Goal: Use online tool/utility: Utilize a website feature to perform a specific function

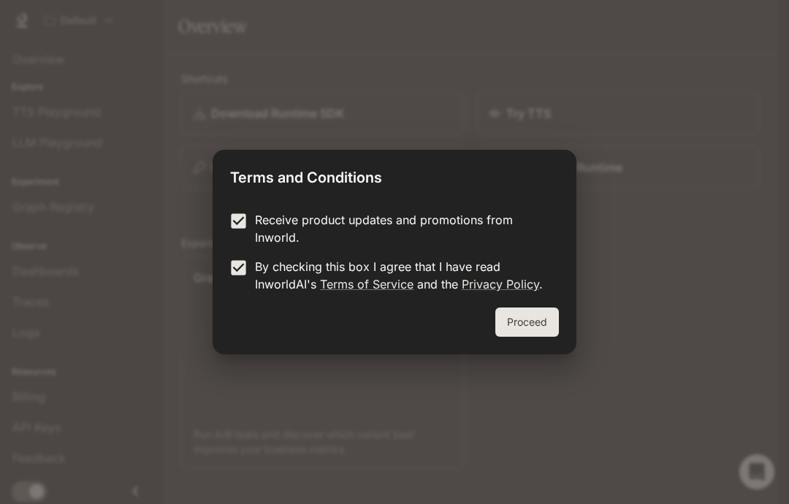
click at [504, 329] on button "Proceed" at bounding box center [528, 322] width 64 height 29
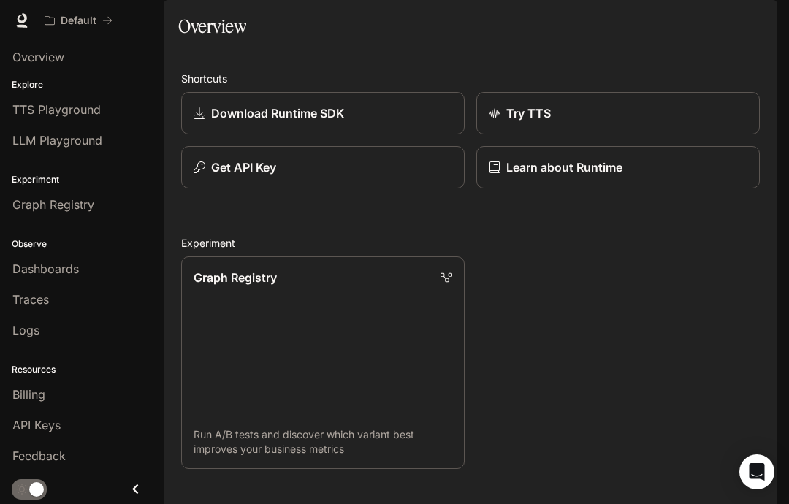
scroll to position [820, 0]
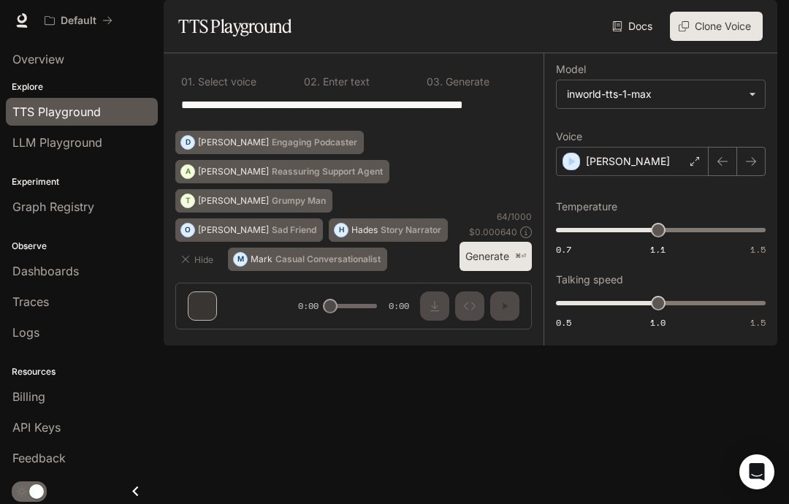
click at [605, 169] on p "[PERSON_NAME]" at bounding box center [628, 161] width 84 height 15
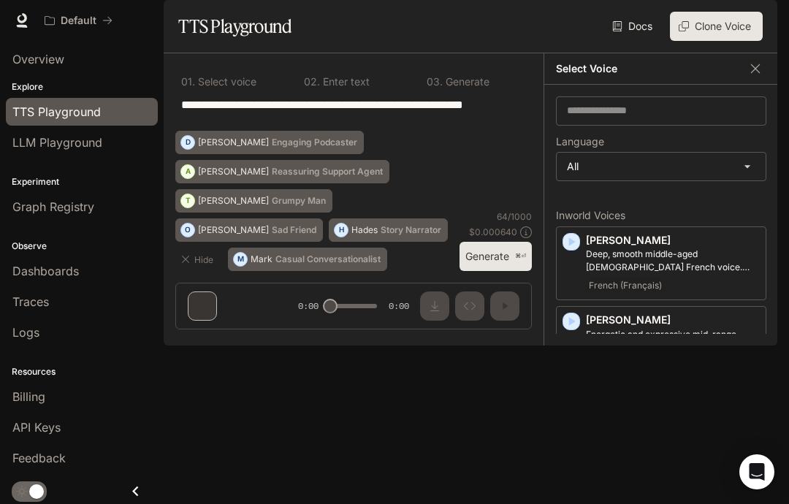
click at [734, 41] on button "Clone Voice" at bounding box center [716, 26] width 93 height 29
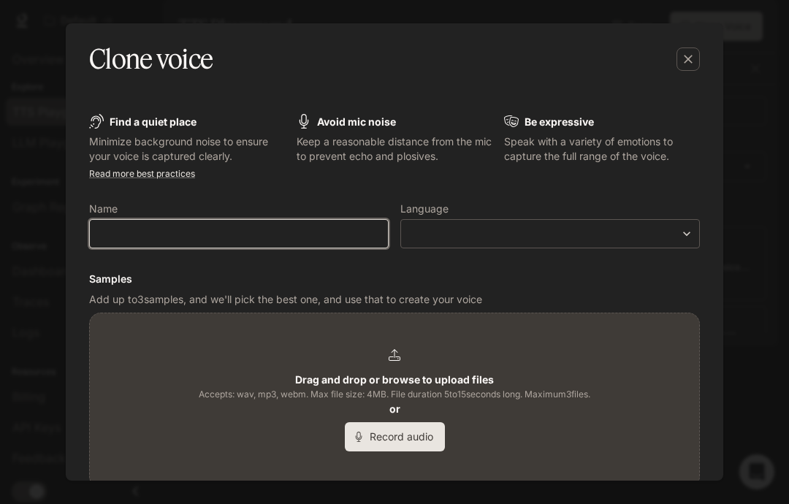
click at [357, 239] on input "text" at bounding box center [239, 234] width 298 height 15
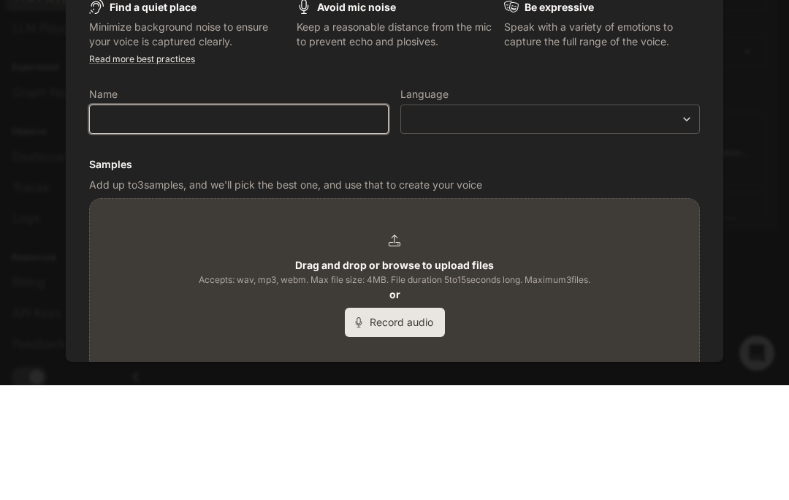
type input "*"
type input "****"
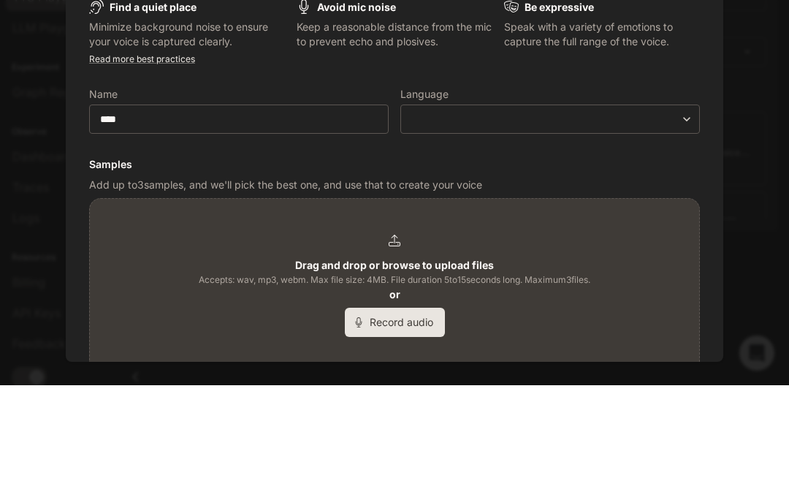
click at [601, 155] on form "Find a quiet place Minimize background noise to ensure your voice is captured c…" at bounding box center [394, 365] width 611 height 502
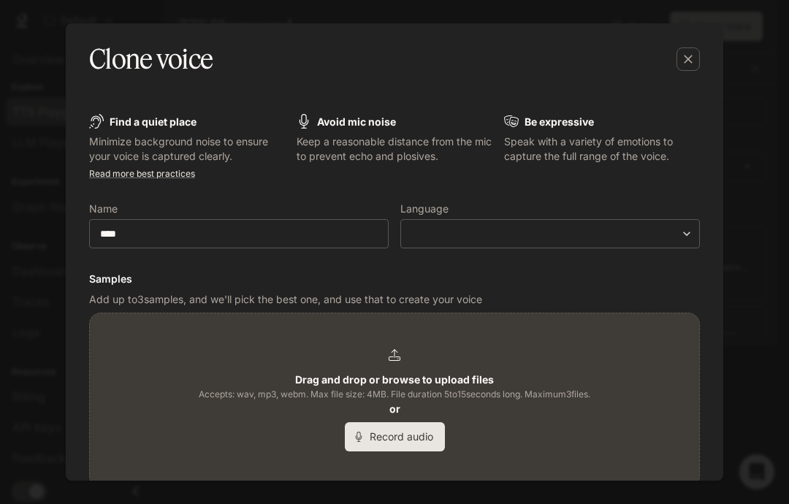
click at [623, 227] on body "**********" at bounding box center [394, 252] width 789 height 504
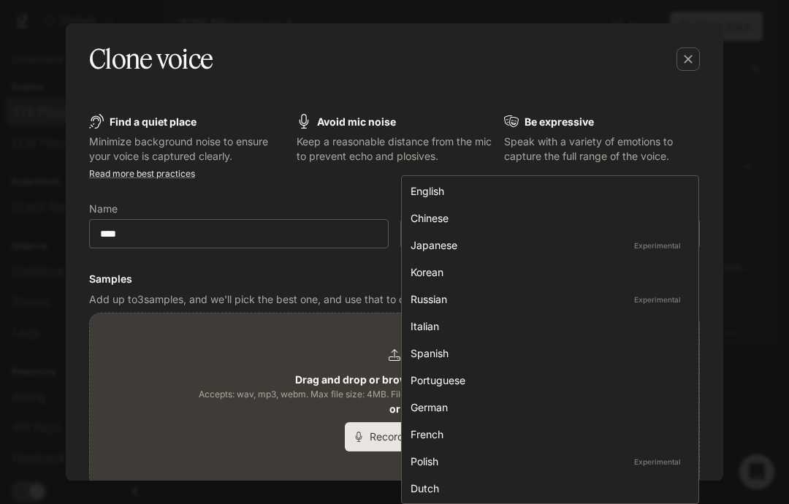
click at [613, 189] on div "English" at bounding box center [547, 190] width 273 height 15
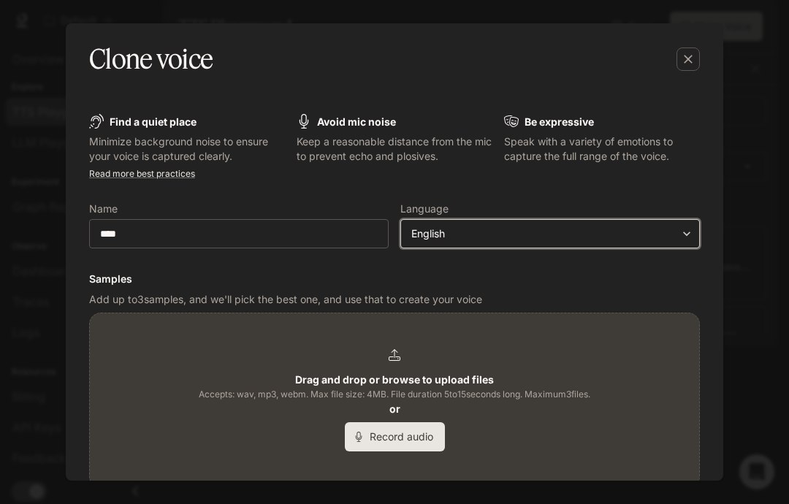
type input "*****"
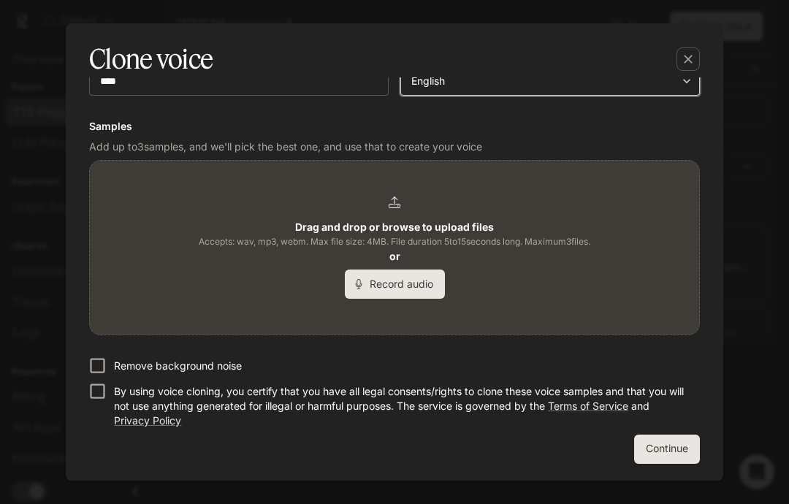
scroll to position [152, 0]
click at [572, 416] on p "By using voice cloning, you certify that you have all legal consents/rights to …" at bounding box center [401, 407] width 575 height 44
click at [426, 295] on button "Record audio" at bounding box center [395, 284] width 100 height 29
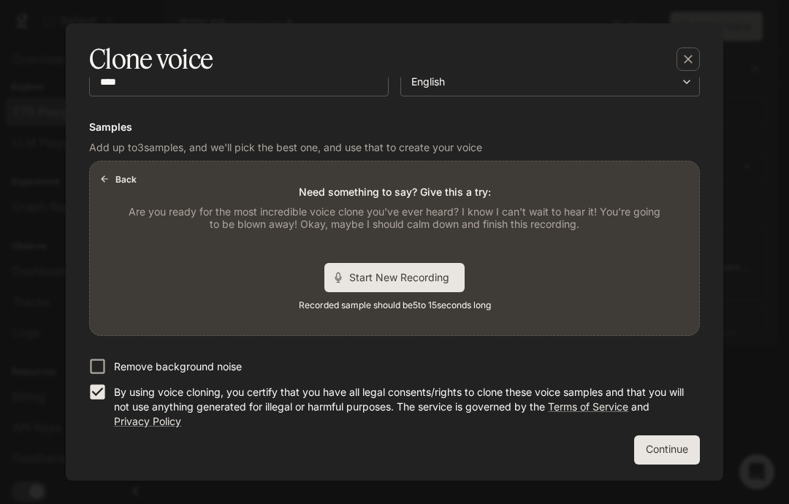
click at [569, 270] on div "Back Need something to say? Give this a try: Are you ready for the most incredi…" at bounding box center [395, 249] width 610 height 174
click at [609, 252] on div "Back Need something to say? Give this a try: Are you ready for the most incredi…" at bounding box center [395, 249] width 610 height 174
click at [138, 201] on div "Back Need something to say? Give this a try: Are you ready for the most incredi…" at bounding box center [395, 249] width 610 height 174
click at [123, 174] on button "Back" at bounding box center [119, 178] width 47 height 23
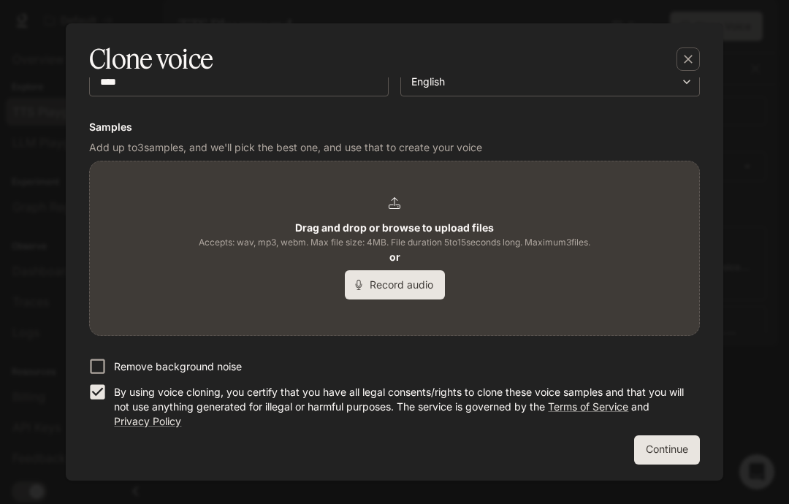
click at [330, 227] on b "Drag and drop or browse to upload files" at bounding box center [394, 227] width 199 height 12
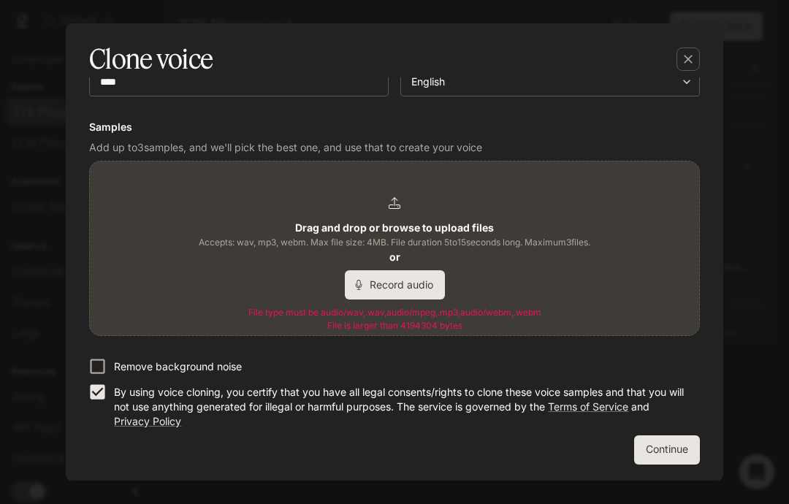
click at [288, 249] on span "Accepts: wav, mp3, webm. Max file size: 4MB. File duration 5 to 15 seconds long…" at bounding box center [395, 242] width 392 height 15
